Goal: Transaction & Acquisition: Purchase product/service

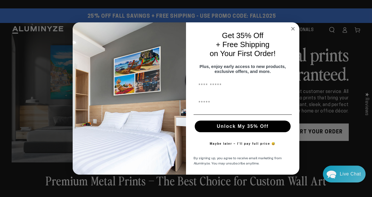
click at [292, 26] on circle "Close dialog" at bounding box center [292, 29] width 7 height 7
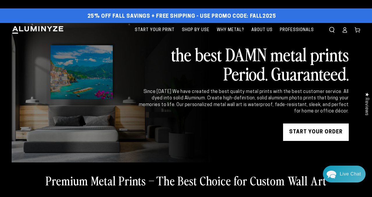
click at [307, 132] on link "START YOUR Order" at bounding box center [316, 131] width 66 height 17
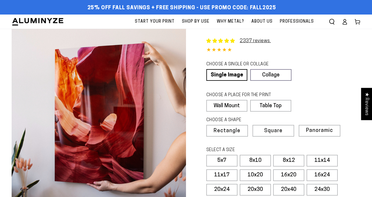
select select "**********"
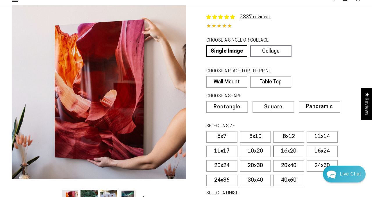
scroll to position [28, 0]
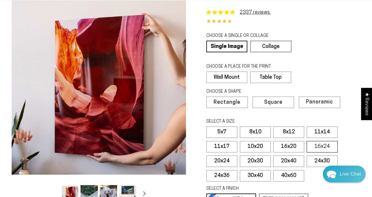
click at [322, 145] on label "16x24" at bounding box center [321, 147] width 31 height 12
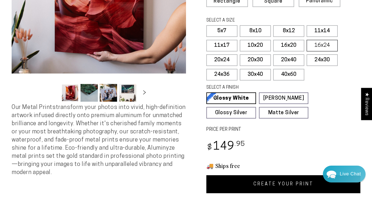
scroll to position [130, 0]
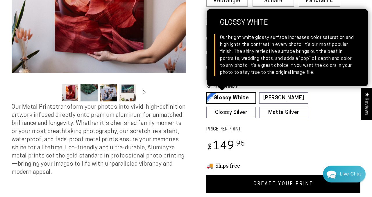
click at [232, 98] on link "Glossy White Glossy White Our bright white glossy surface increases color satur…" at bounding box center [231, 98] width 50 height 12
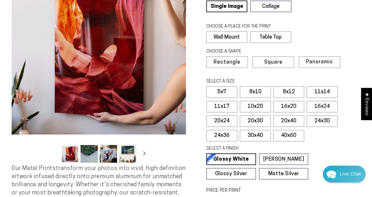
scroll to position [53, 0]
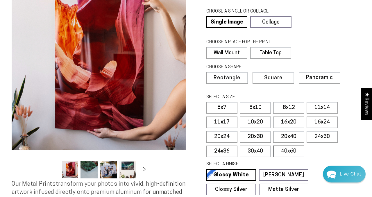
click at [285, 152] on label "40x60" at bounding box center [288, 151] width 31 height 12
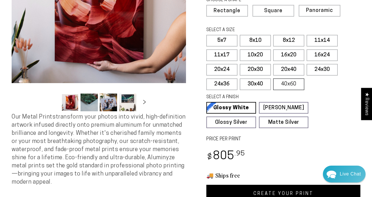
scroll to position [121, 0]
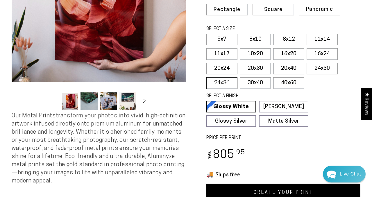
click at [225, 81] on label "24x36" at bounding box center [221, 83] width 31 height 12
click at [247, 82] on label "30x40" at bounding box center [255, 83] width 31 height 12
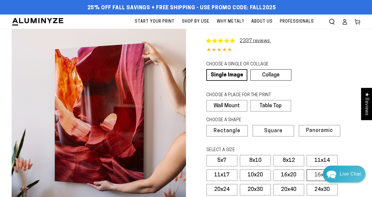
click at [318, 175] on label "16x24" at bounding box center [321, 175] width 31 height 12
